Goal: Navigation & Orientation: Go to known website

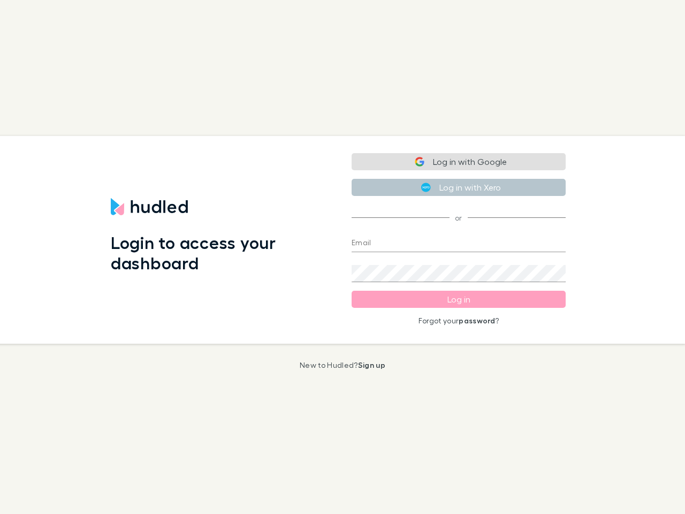
click at [343, 257] on div "Login to access your dashboard" at bounding box center [222, 240] width 241 height 208
click at [459, 162] on button "Log in with Google" at bounding box center [459, 161] width 214 height 17
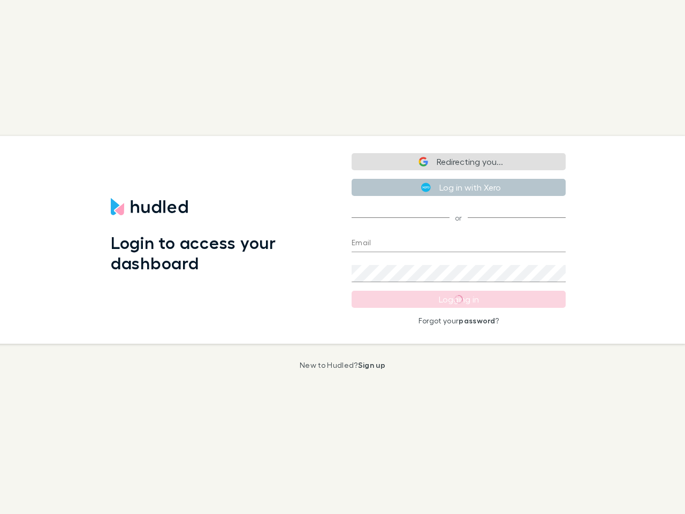
click at [459, 187] on button "Log in with Xero" at bounding box center [459, 187] width 214 height 17
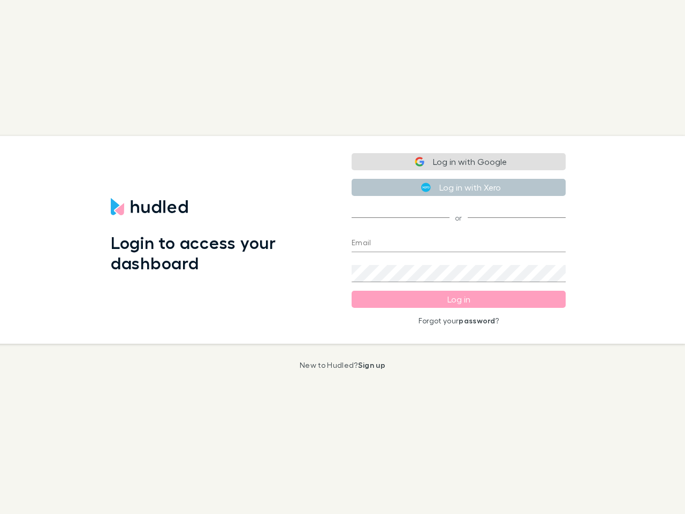
click at [459, 244] on input "Email" at bounding box center [459, 243] width 214 height 17
click at [459, 299] on form "Email Password Log in Forgot your password ?" at bounding box center [459, 275] width 214 height 99
